Goal: Find specific page/section: Find specific page/section

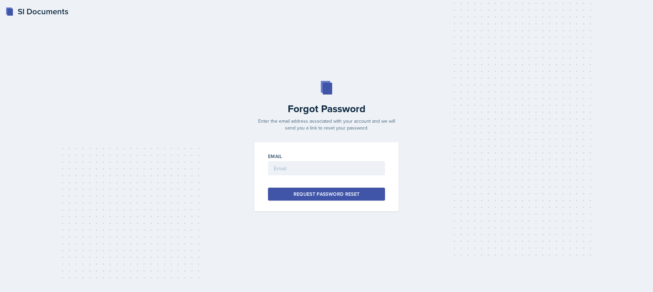
click at [41, 13] on div "SI Documents" at bounding box center [36, 11] width 63 height 12
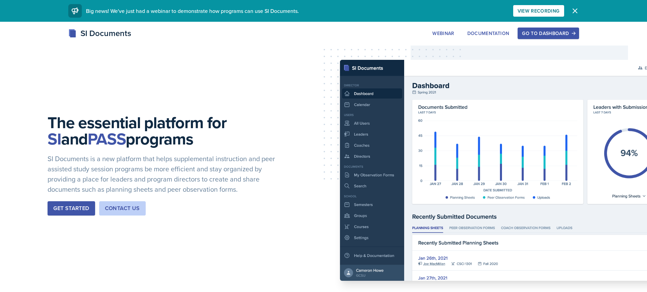
click at [542, 31] on div "Go to Dashboard" at bounding box center [548, 33] width 52 height 5
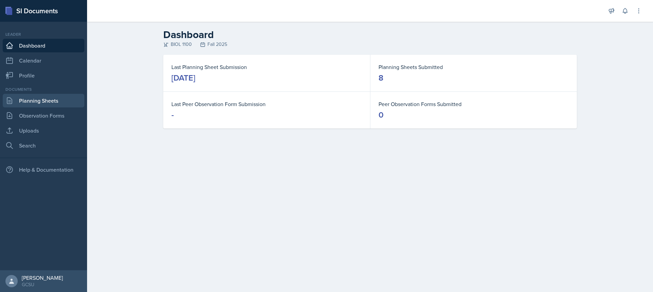
click at [52, 103] on link "Planning Sheets" at bounding box center [44, 101] width 82 height 14
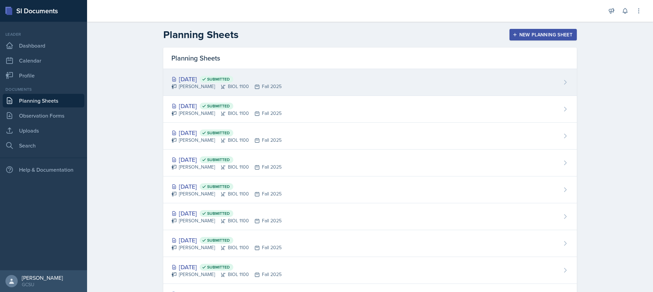
click at [265, 80] on div "[DATE] Submitted [PERSON_NAME] BIOL 1100 Fall 2025" at bounding box center [369, 82] width 413 height 27
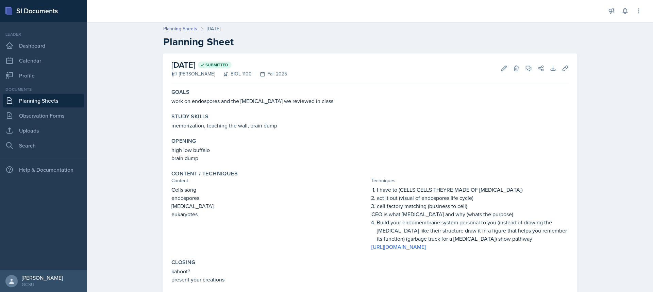
scroll to position [34, 0]
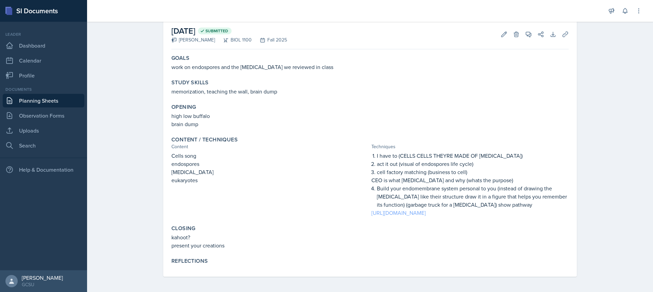
click at [401, 215] on link "[URL][DOMAIN_NAME]" at bounding box center [398, 212] width 54 height 7
